Goal: Information Seeking & Learning: Stay updated

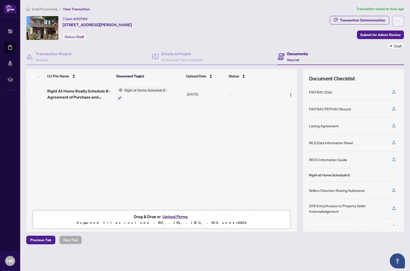
click at [398, 21] on icon "ellipsis" at bounding box center [398, 21] width 4 height 4
click at [197, 19] on div "Ticket #: 50769 [STREET_ADDRESS][PERSON_NAME] Status: Draft" at bounding box center [176, 28] width 301 height 24
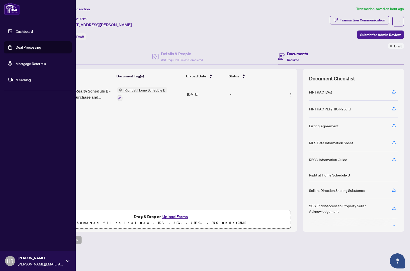
scroll to position [0, 0]
click at [18, 31] on link "Dashboard" at bounding box center [24, 31] width 17 height 5
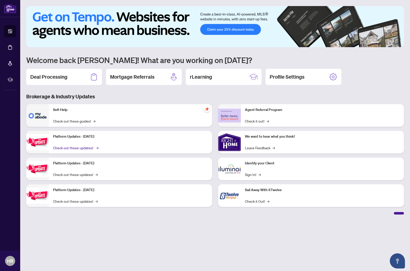
click at [80, 148] on link "Check out these updates! →" at bounding box center [75, 148] width 45 height 6
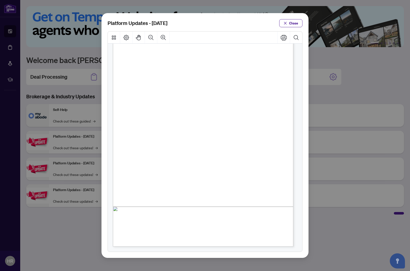
scroll to position [35, 0]
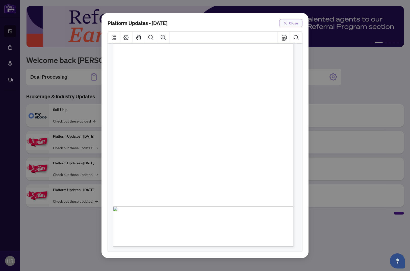
click at [284, 24] on icon "close" at bounding box center [285, 23] width 4 height 4
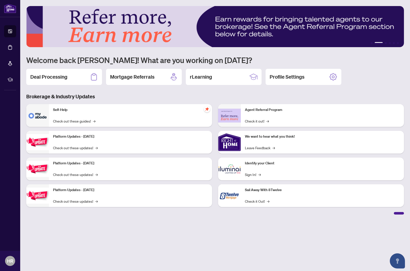
scroll to position [0, 0]
click at [56, 168] on div "Platform Updates - [DATE] Check out these updates! →" at bounding box center [130, 169] width 163 height 23
click at [70, 173] on link "Check out these updates! →" at bounding box center [75, 175] width 45 height 6
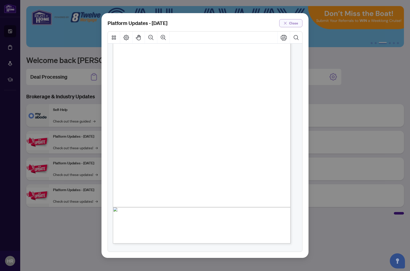
click at [288, 21] on button "Close" at bounding box center [290, 23] width 23 height 8
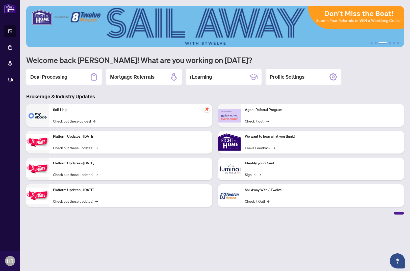
scroll to position [0, 0]
click at [87, 201] on link "Check out these updates! →" at bounding box center [75, 202] width 45 height 6
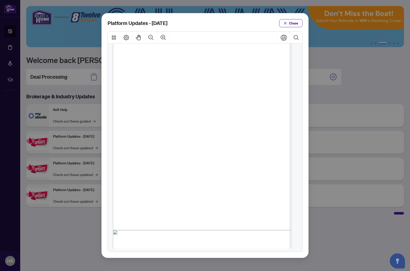
scroll to position [20, 0]
click at [288, 22] on button "Close" at bounding box center [290, 23] width 23 height 8
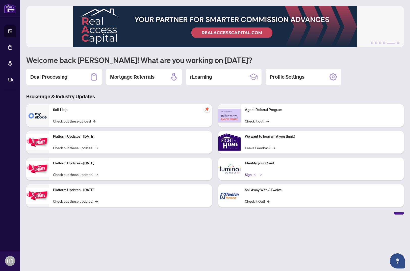
click at [255, 174] on link "Sign In! →" at bounding box center [253, 175] width 16 height 6
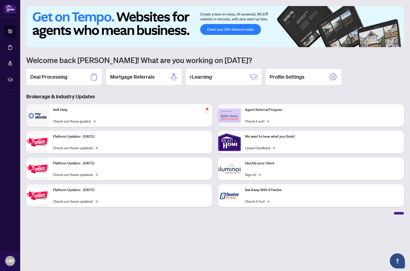
scroll to position [0, 0]
